Goal: Navigation & Orientation: Find specific page/section

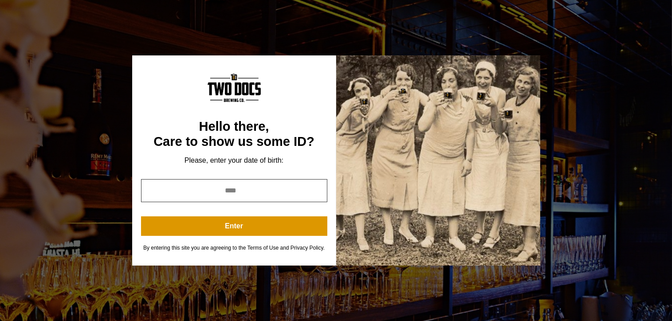
click at [255, 191] on input "year" at bounding box center [234, 190] width 186 height 23
type input "****"
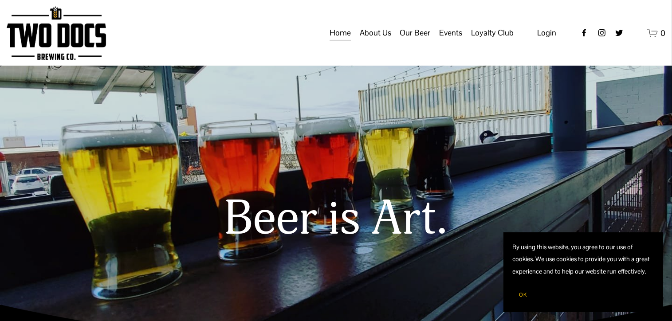
click at [0, 0] on span "Taproom Menu" at bounding box center [0, 0] width 0 height 0
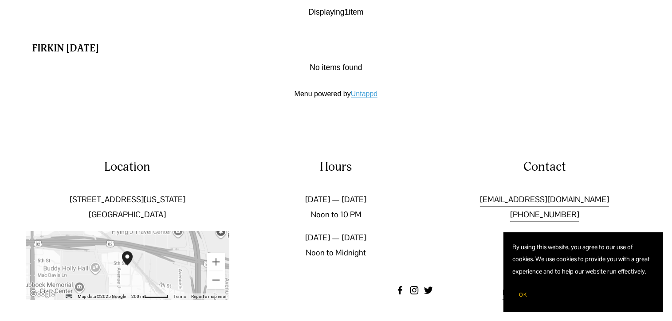
scroll to position [1145, 0]
